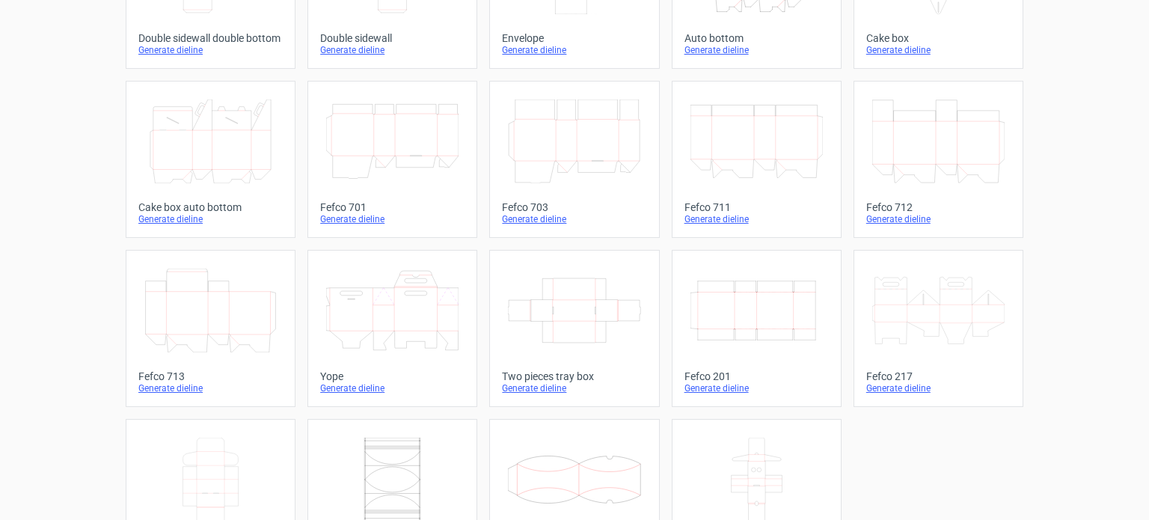
scroll to position [413, 0]
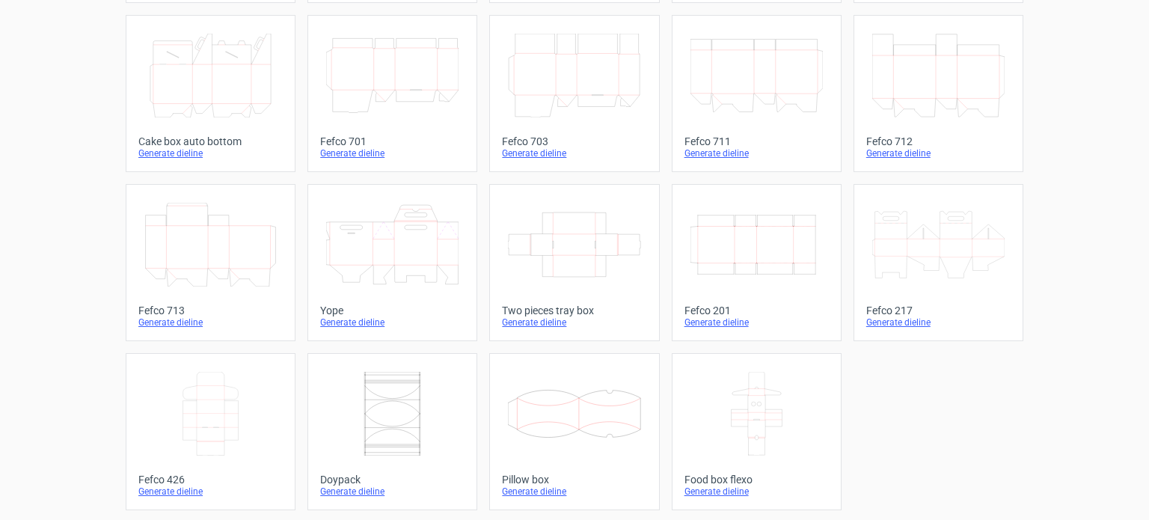
click at [524, 491] on div "Generate dieline" at bounding box center [574, 491] width 144 height 12
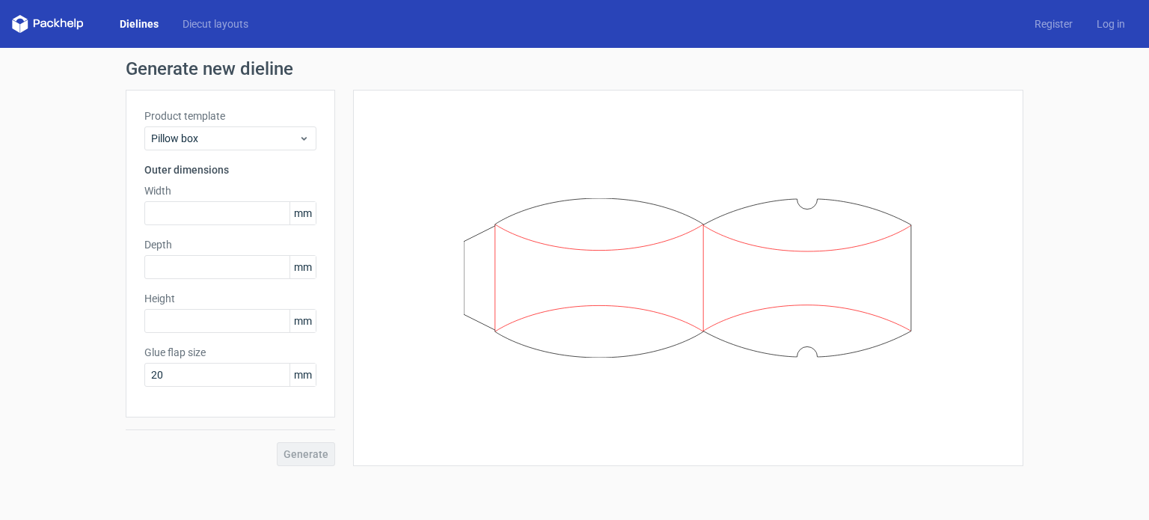
click at [1074, 197] on div "Generate new dieline Product template Pillow box Outer dimensions Width mm Dept…" at bounding box center [574, 263] width 1149 height 430
click at [187, 324] on input "text" at bounding box center [230, 321] width 172 height 24
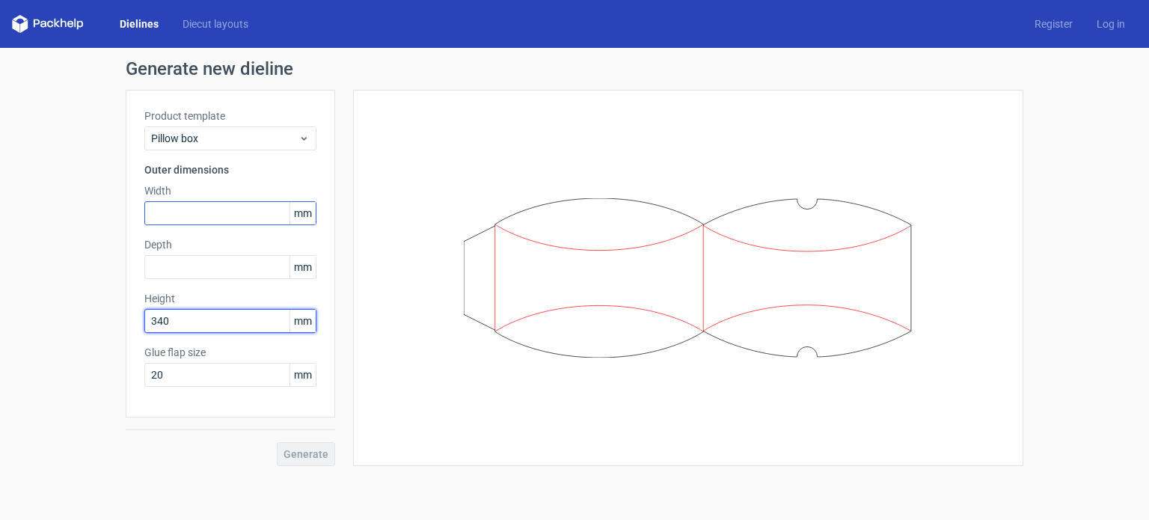
type input "340"
click at [201, 212] on input "text" at bounding box center [230, 213] width 172 height 24
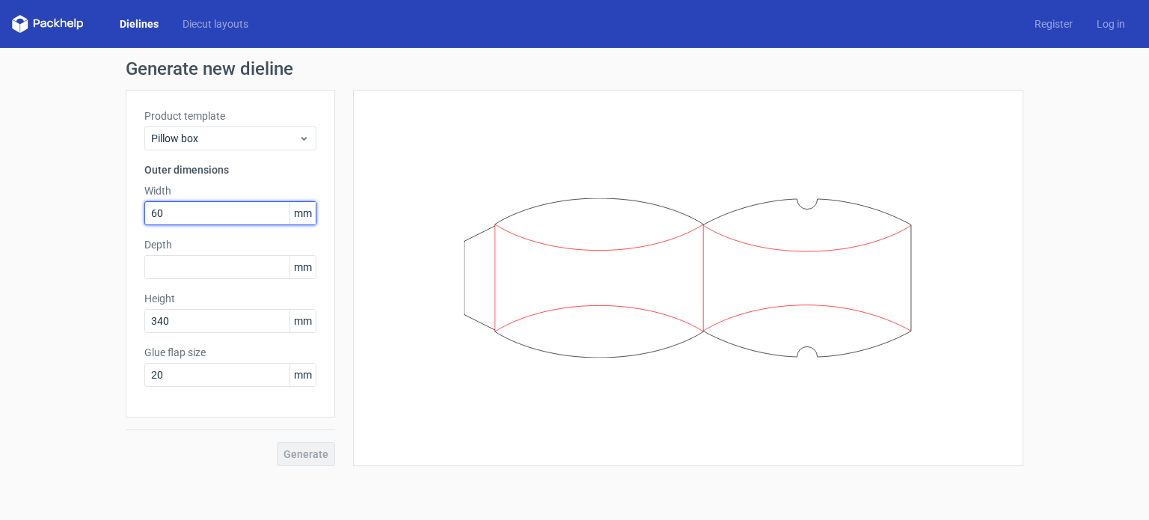
type input "60"
click at [353, 254] on div at bounding box center [688, 278] width 670 height 376
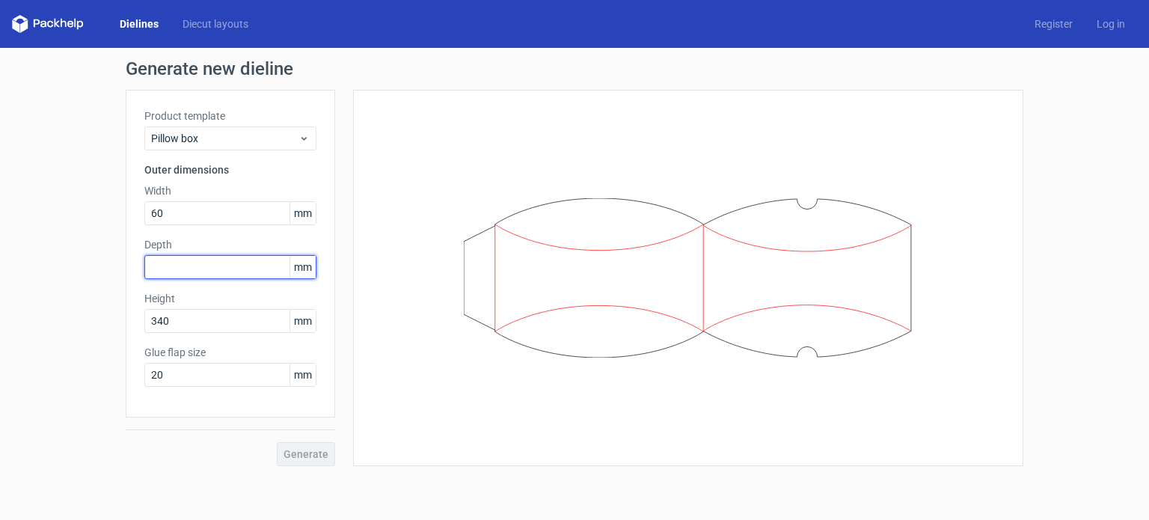
click at [218, 271] on input "text" at bounding box center [230, 267] width 172 height 24
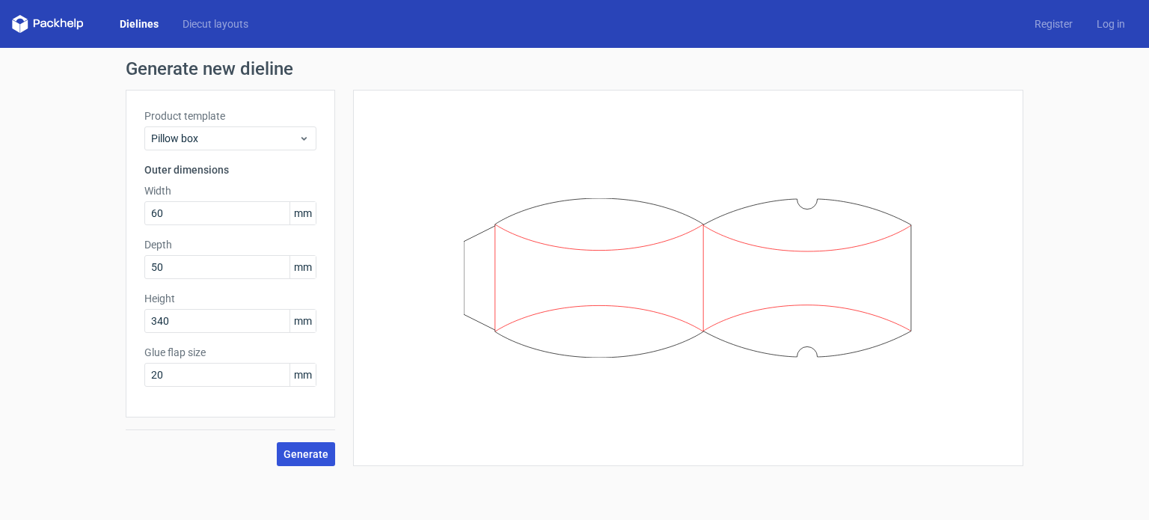
click at [317, 445] on button "Generate" at bounding box center [306, 454] width 58 height 24
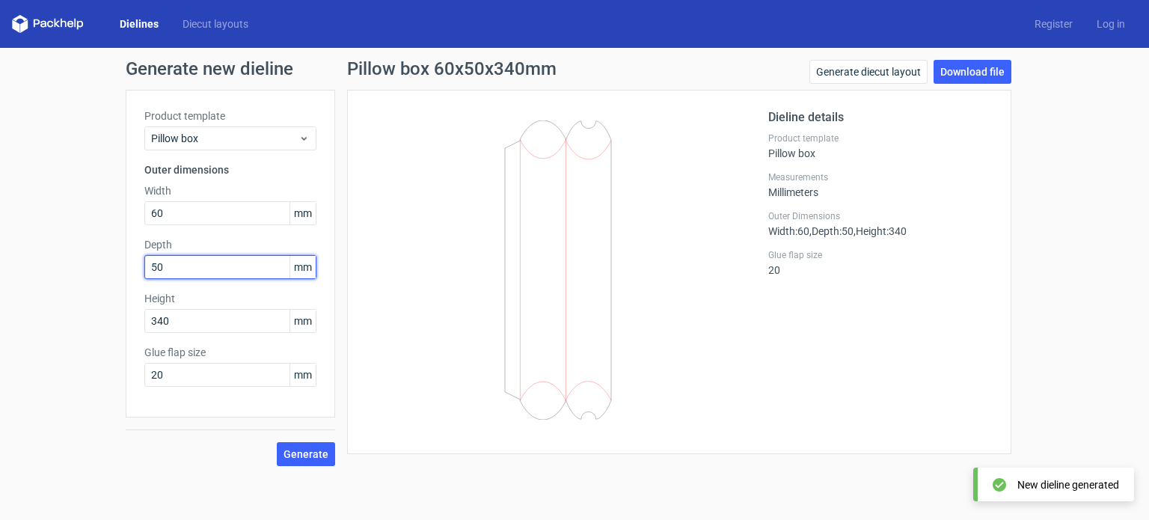
drag, startPoint x: 168, startPoint y: 263, endPoint x: 84, endPoint y: 267, distance: 83.8
click at [87, 267] on div "Generate new dieline Product template Pillow box Outer dimensions Width 60 mm D…" at bounding box center [574, 263] width 1149 height 430
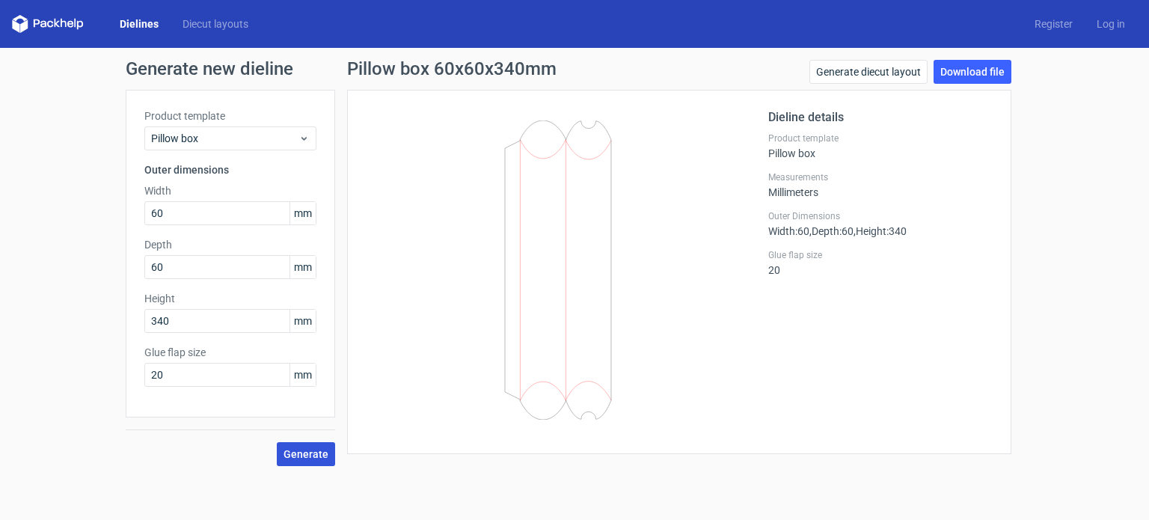
click at [317, 449] on span "Generate" at bounding box center [305, 454] width 45 height 10
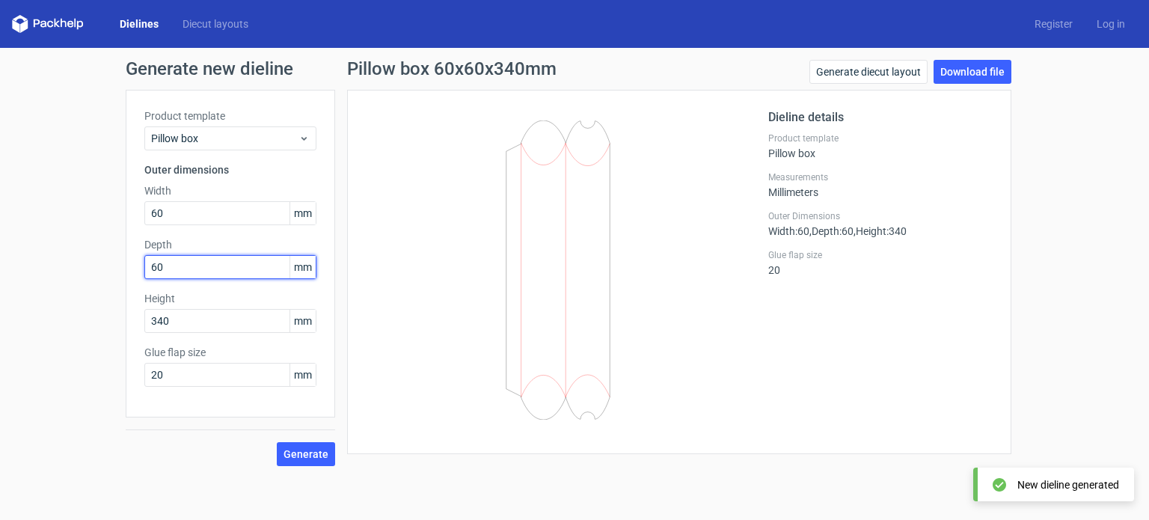
drag, startPoint x: 168, startPoint y: 267, endPoint x: 85, endPoint y: 268, distance: 83.0
click at [85, 268] on div "Generate new dieline Product template Pillow box Outer dimensions Width 60 mm D…" at bounding box center [574, 263] width 1149 height 430
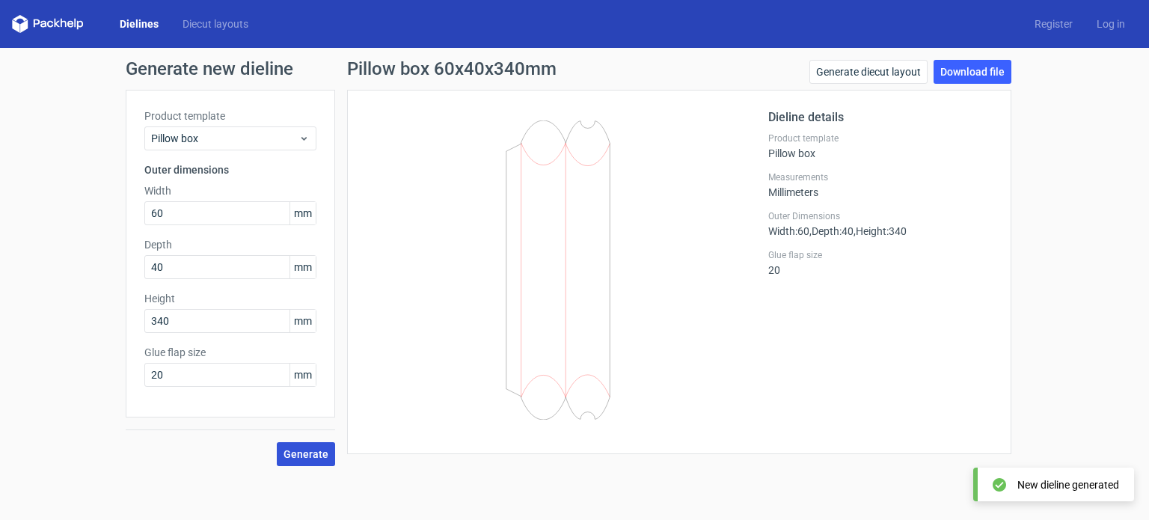
click at [304, 451] on span "Generate" at bounding box center [305, 454] width 45 height 10
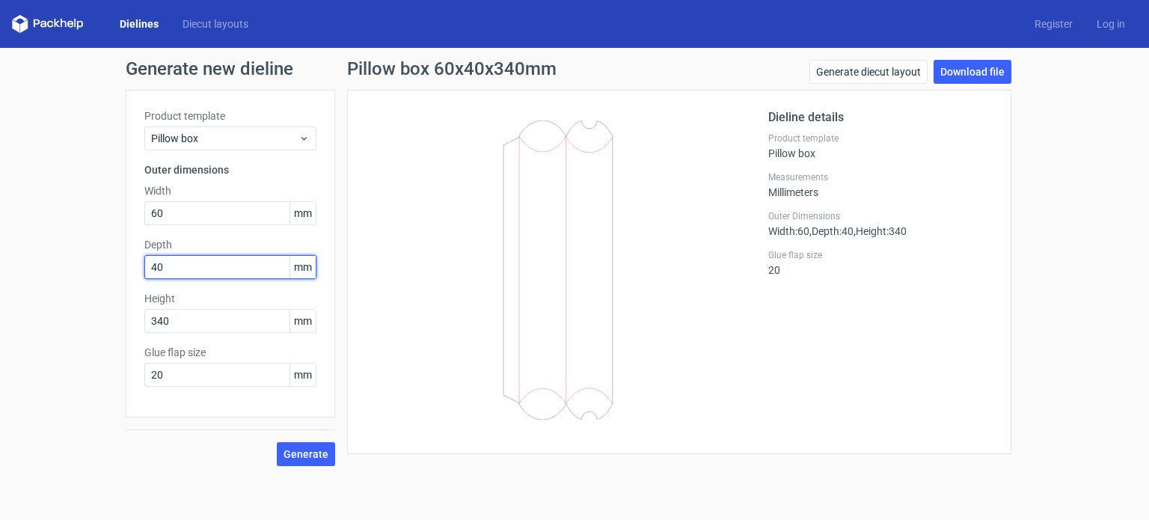
drag, startPoint x: 159, startPoint y: 265, endPoint x: 108, endPoint y: 271, distance: 50.5
click at [140, 268] on div "Product template Pillow box Outer dimensions Width 60 mm Depth 40 mm Height 340…" at bounding box center [230, 254] width 209 height 328
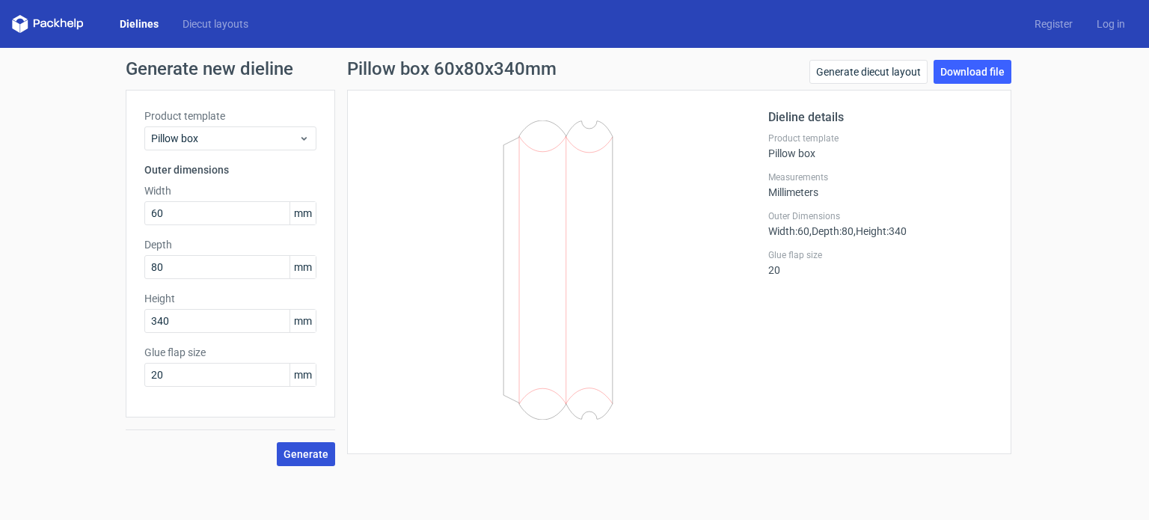
click at [307, 451] on span "Generate" at bounding box center [305, 454] width 45 height 10
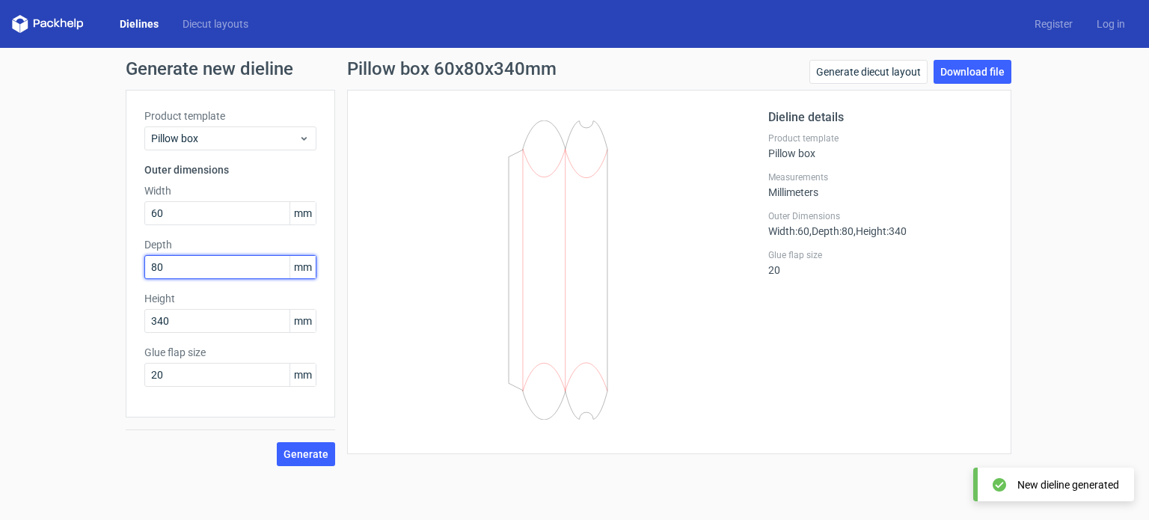
drag, startPoint x: 141, startPoint y: 268, endPoint x: 76, endPoint y: 270, distance: 65.1
click at [76, 270] on div "Generate new dieline Product template Pillow box Outer dimensions Width 60 mm D…" at bounding box center [574, 263] width 1149 height 430
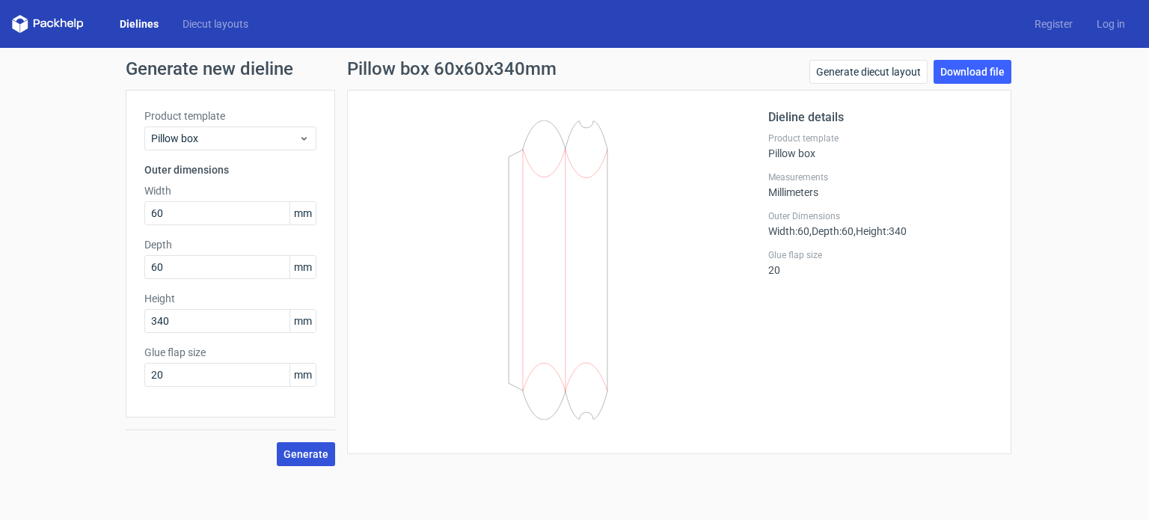
click at [301, 449] on span "Generate" at bounding box center [305, 454] width 45 height 10
click at [978, 69] on link "Download file" at bounding box center [972, 72] width 78 height 24
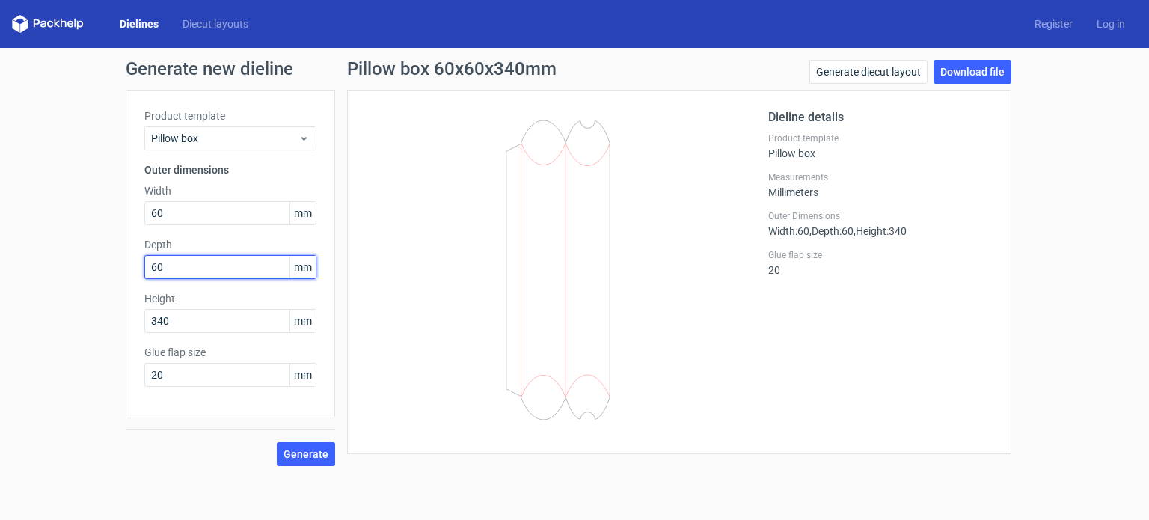
drag, startPoint x: 128, startPoint y: 266, endPoint x: 71, endPoint y: 273, distance: 57.2
click at [79, 272] on div "Generate new dieline Product template Pillow box Outer dimensions Width 60 mm D…" at bounding box center [574, 263] width 1149 height 430
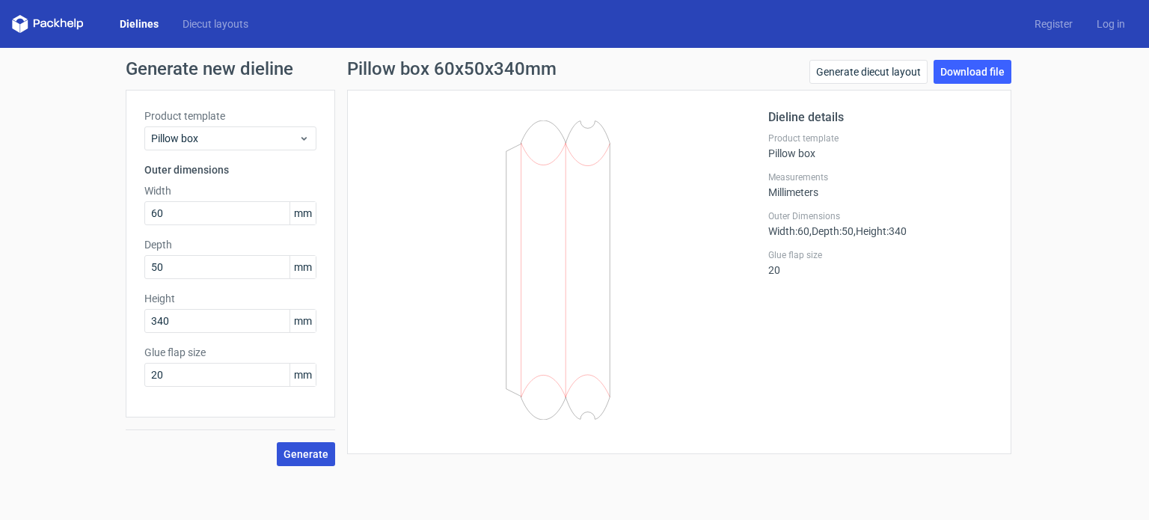
click at [314, 452] on span "Generate" at bounding box center [305, 454] width 45 height 10
click at [962, 65] on link "Download file" at bounding box center [972, 72] width 78 height 24
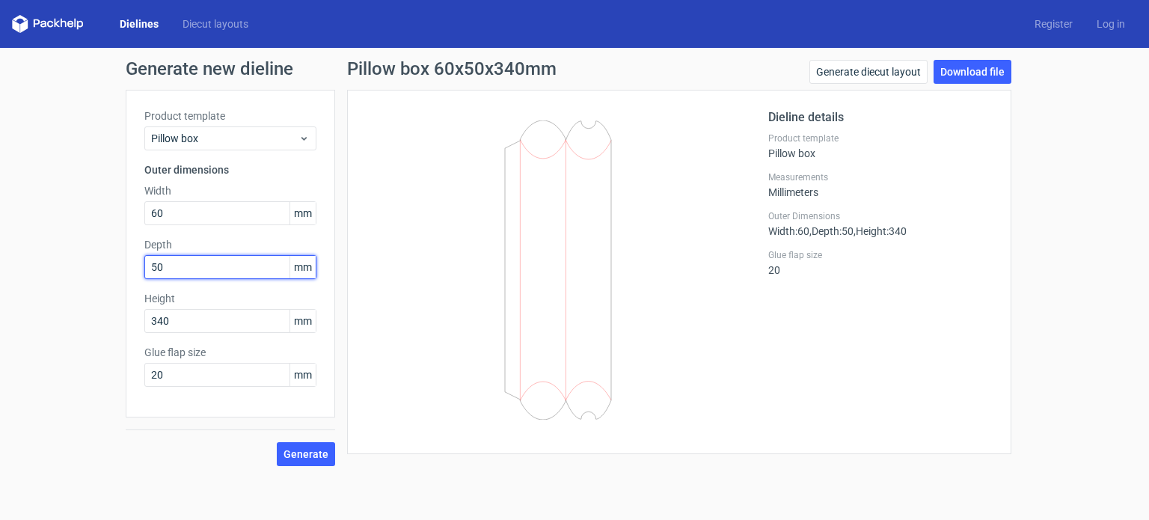
drag, startPoint x: 170, startPoint y: 265, endPoint x: 69, endPoint y: 264, distance: 101.0
click at [70, 266] on div "Generate new dieline Product template Pillow box Outer dimensions Width 60 mm D…" at bounding box center [574, 263] width 1149 height 430
type input "40"
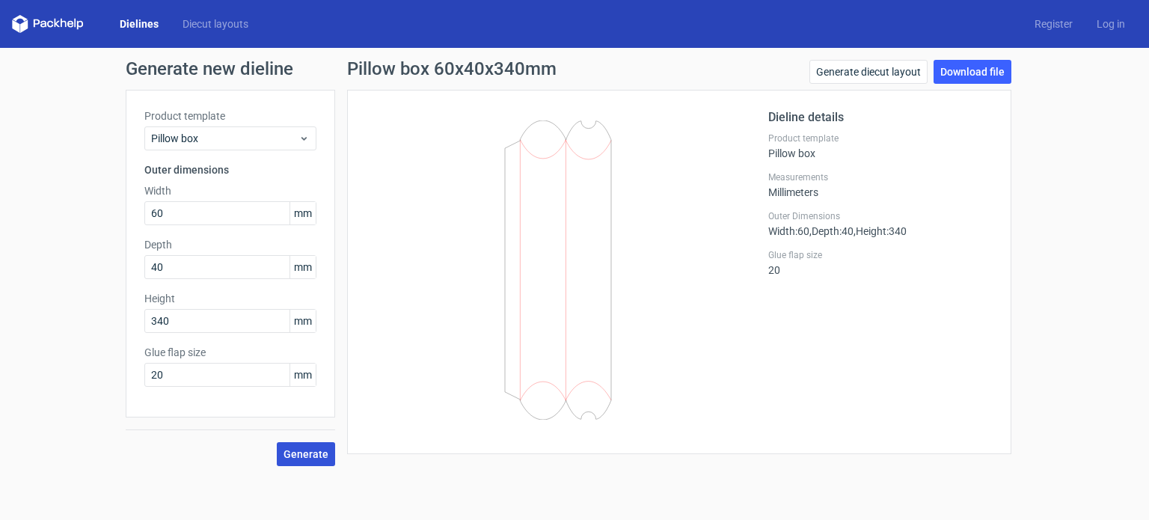
click at [316, 451] on span "Generate" at bounding box center [305, 454] width 45 height 10
click at [977, 71] on link "Download file" at bounding box center [972, 72] width 78 height 24
